Goal: Transaction & Acquisition: Download file/media

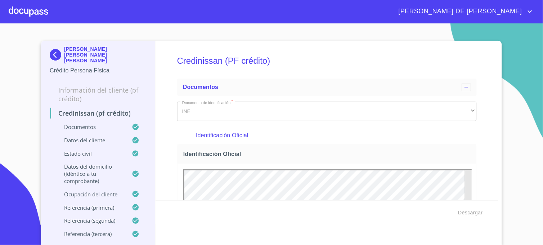
click at [55, 52] on img at bounding box center [57, 55] width 14 height 12
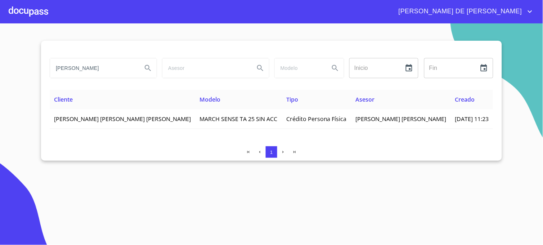
drag, startPoint x: 113, startPoint y: 69, endPoint x: 27, endPoint y: 72, distance: 86.1
click at [27, 72] on section "[PERSON_NAME] Inicio ​ Fin ​ Cliente Modelo Tipo Asesor Creado [PERSON_NAME] [P…" at bounding box center [271, 133] width 543 height 221
type input "[PERSON_NAME]"
click at [145, 68] on icon "Search" at bounding box center [148, 68] width 6 height 6
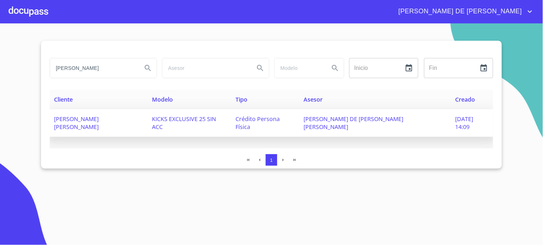
click at [369, 120] on span "[PERSON_NAME] DE [PERSON_NAME] [PERSON_NAME]" at bounding box center [354, 123] width 100 height 16
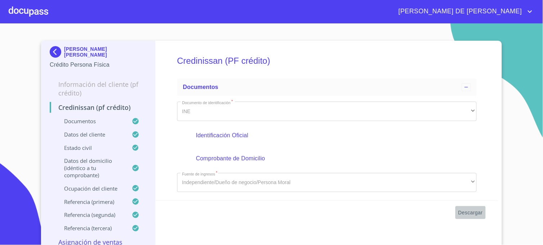
click at [460, 212] on span "Descargar" at bounding box center [470, 212] width 24 height 9
